Goal: Task Accomplishment & Management: Use online tool/utility

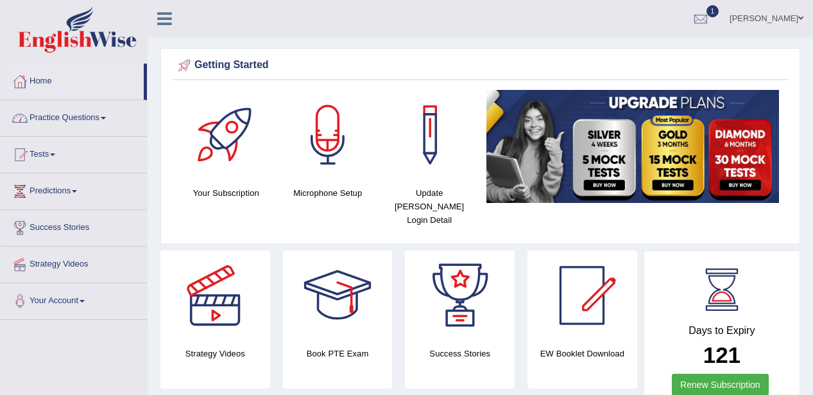
click at [108, 120] on link "Practice Questions" at bounding box center [74, 116] width 146 height 32
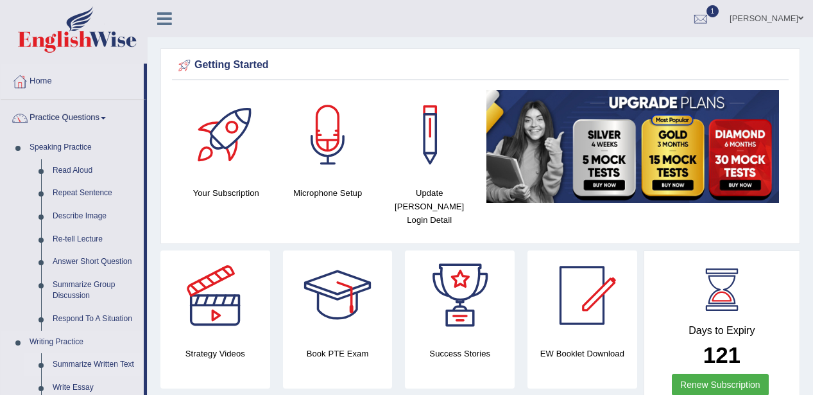
click at [110, 360] on link "Summarize Written Text" at bounding box center [95, 364] width 97 height 23
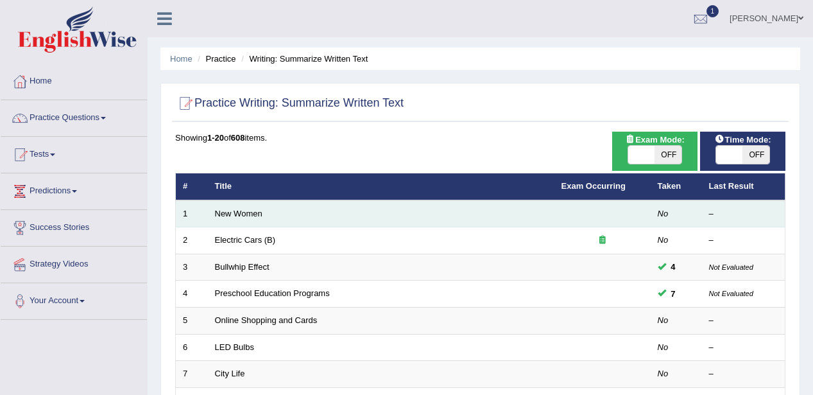
click at [240, 221] on td "New Women" at bounding box center [381, 213] width 347 height 27
click at [240, 218] on td "New Women" at bounding box center [381, 213] width 347 height 27
click at [238, 216] on link "New Women" at bounding box center [238, 214] width 47 height 10
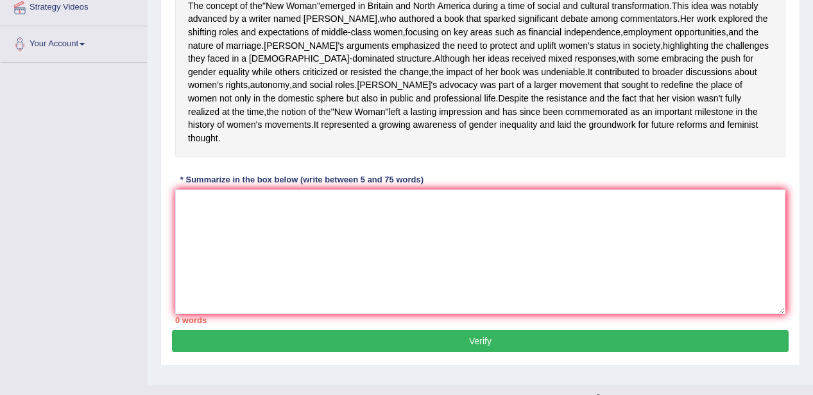
scroll to position [231, 0]
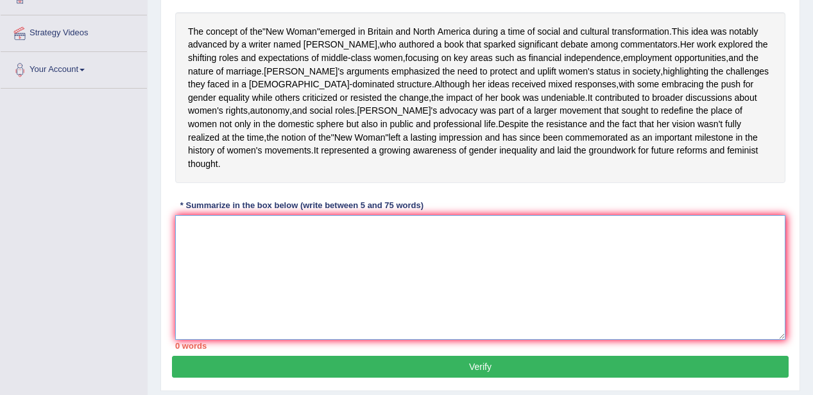
click at [186, 245] on textarea at bounding box center [480, 277] width 610 height 125
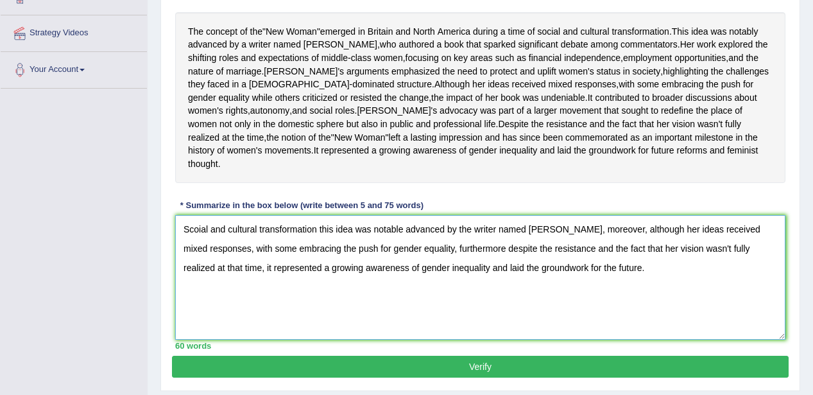
scroll to position [257, 0]
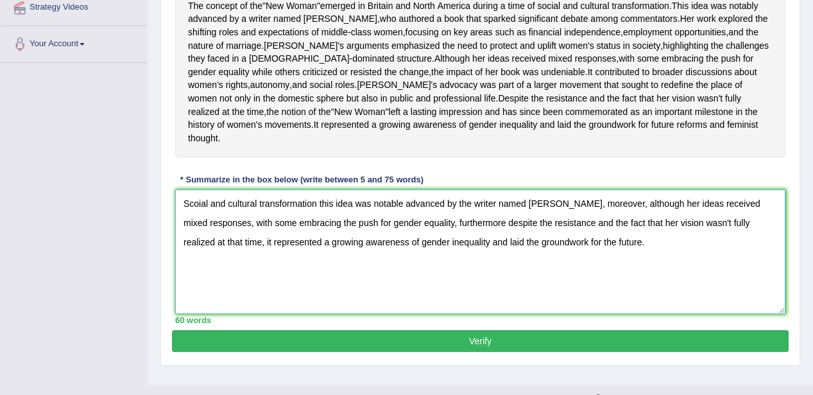
type textarea "Scoial and cultural transformation this idea was notable advanced by the writer…"
click at [707, 352] on button "Verify" at bounding box center [480, 341] width 617 height 22
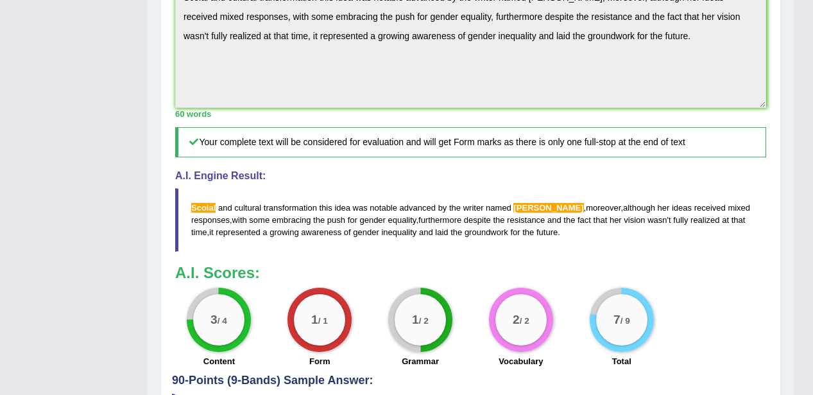
scroll to position [462, 0]
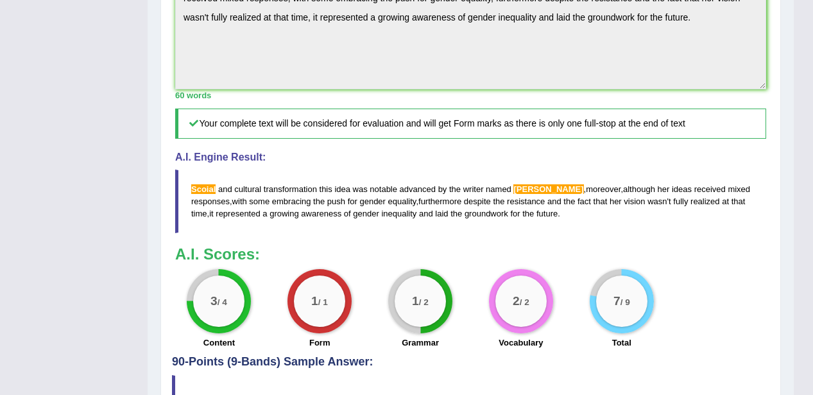
click at [523, 194] on span "sarah" at bounding box center [549, 189] width 70 height 10
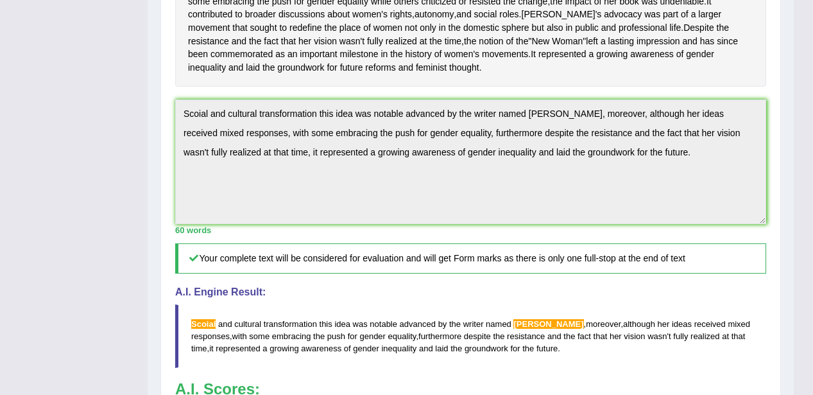
scroll to position [326, 0]
